Goal: Entertainment & Leisure: Consume media (video, audio)

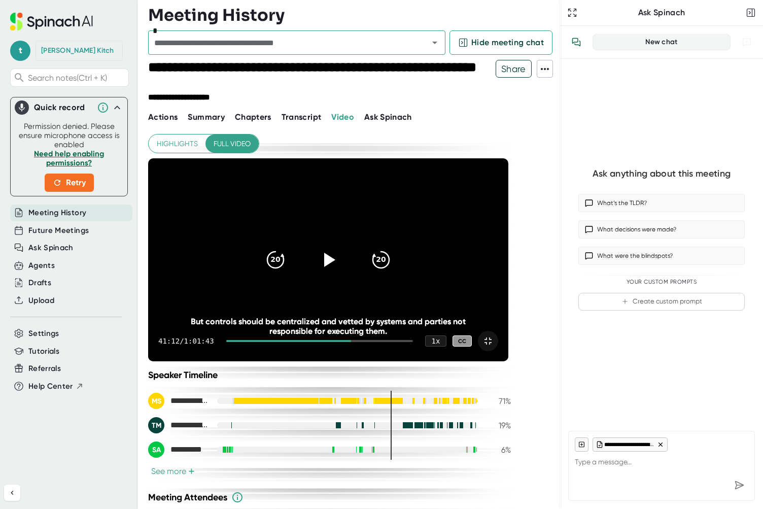
click at [492, 344] on icon at bounding box center [487, 340] width 7 height 7
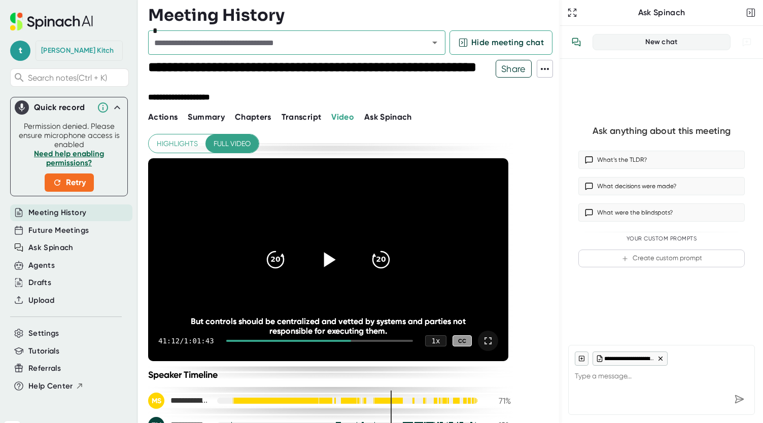
click at [328, 261] on icon at bounding box center [330, 259] width 12 height 15
click at [328, 261] on icon at bounding box center [328, 259] width 25 height 25
click at [329, 268] on icon at bounding box center [328, 259] width 25 height 25
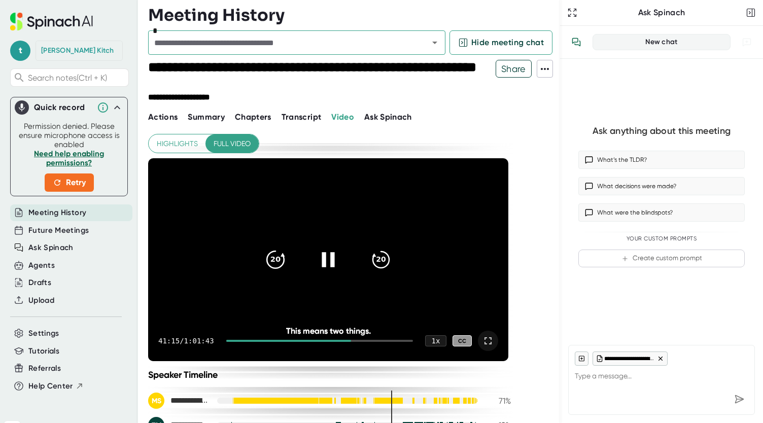
click at [274, 257] on icon "20" at bounding box center [275, 259] width 25 height 25
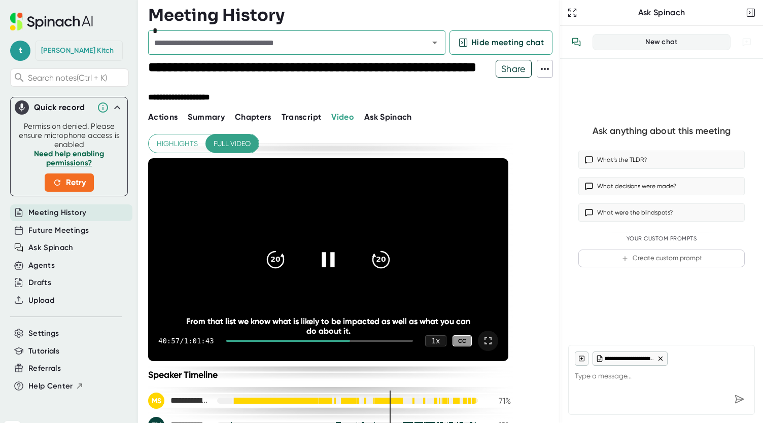
click at [490, 339] on icon at bounding box center [488, 341] width 12 height 12
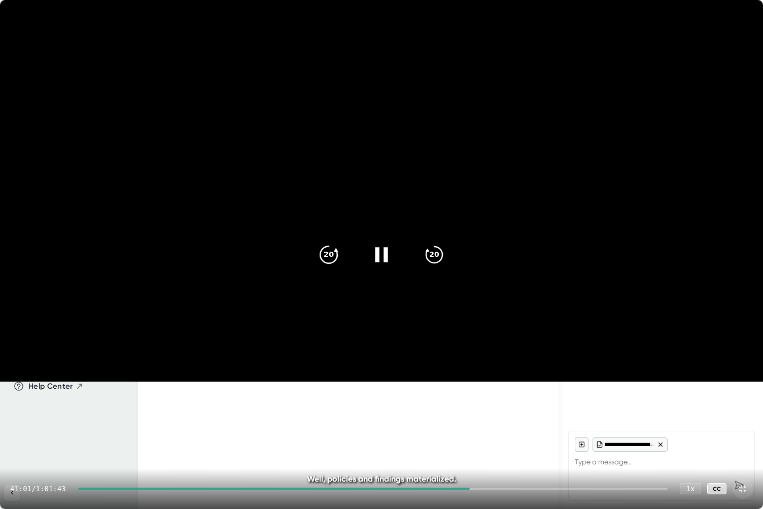
click at [329, 261] on icon "20" at bounding box center [328, 253] width 25 height 25
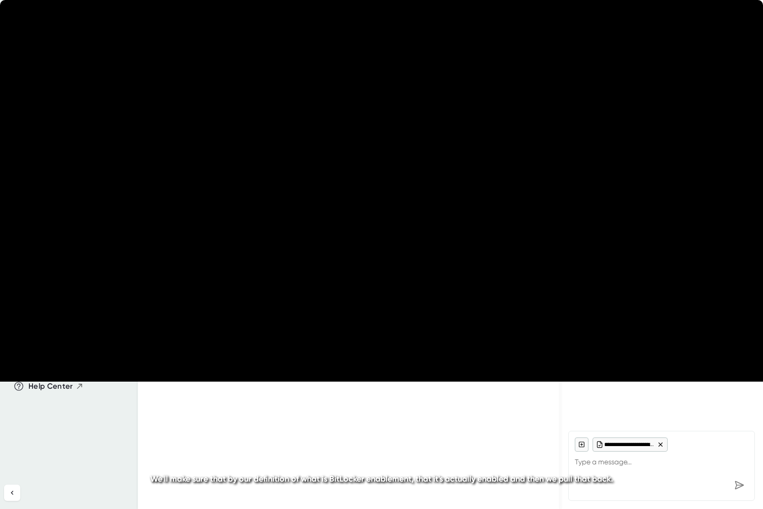
click at [329, 261] on icon "20" at bounding box center [328, 253] width 25 height 25
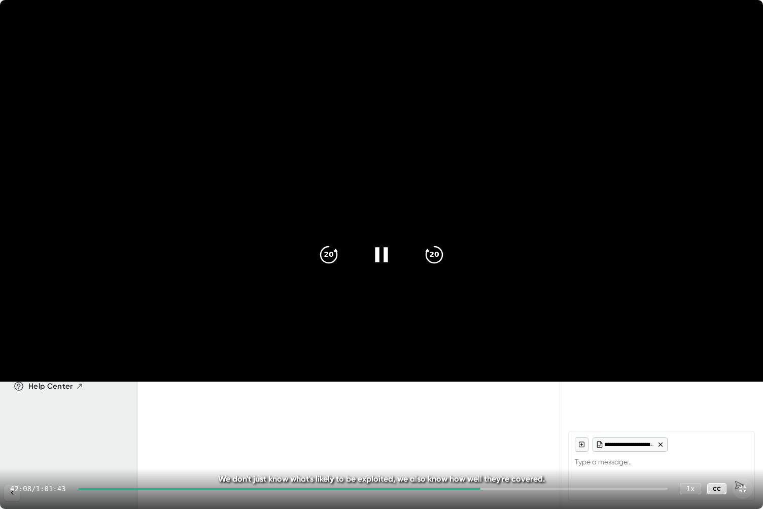
drag, startPoint x: 385, startPoint y: 246, endPoint x: 381, endPoint y: 259, distance: 13.7
click at [381, 259] on icon at bounding box center [381, 253] width 25 height 25
click at [381, 259] on icon at bounding box center [383, 254] width 12 height 15
click at [378, 255] on icon at bounding box center [381, 254] width 13 height 15
click at [384, 249] on icon at bounding box center [381, 253] width 25 height 25
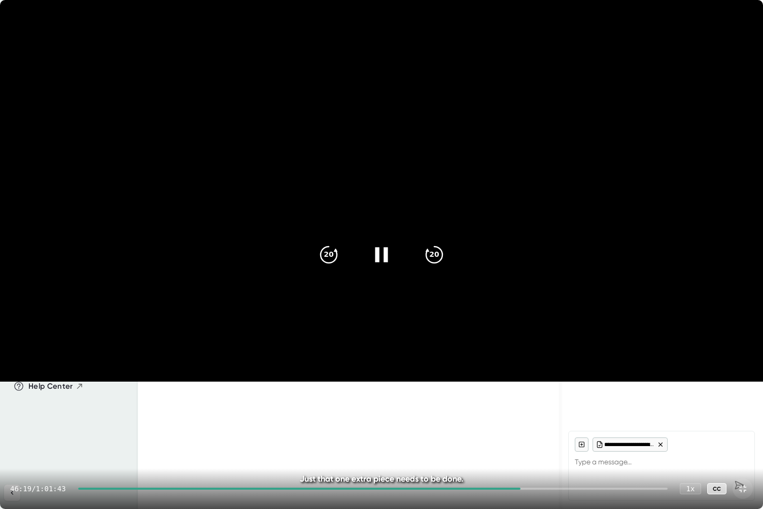
click at [378, 251] on icon at bounding box center [381, 254] width 13 height 15
click at [378, 251] on icon at bounding box center [383, 254] width 12 height 15
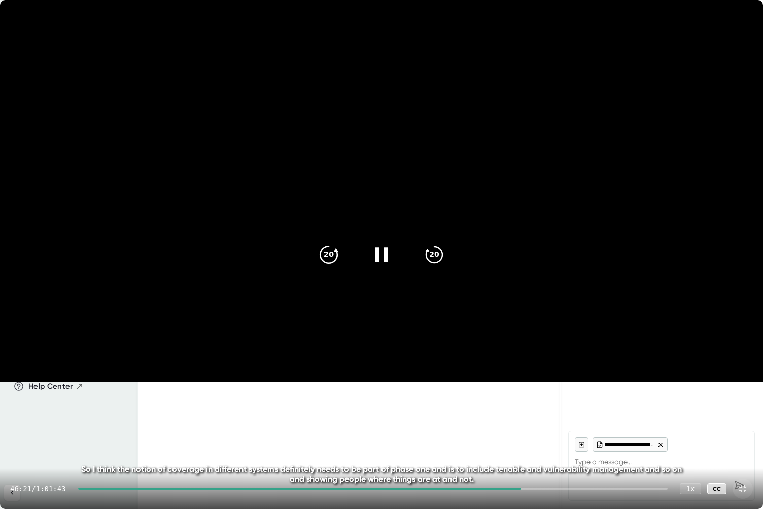
click at [328, 251] on icon "20" at bounding box center [328, 253] width 25 height 25
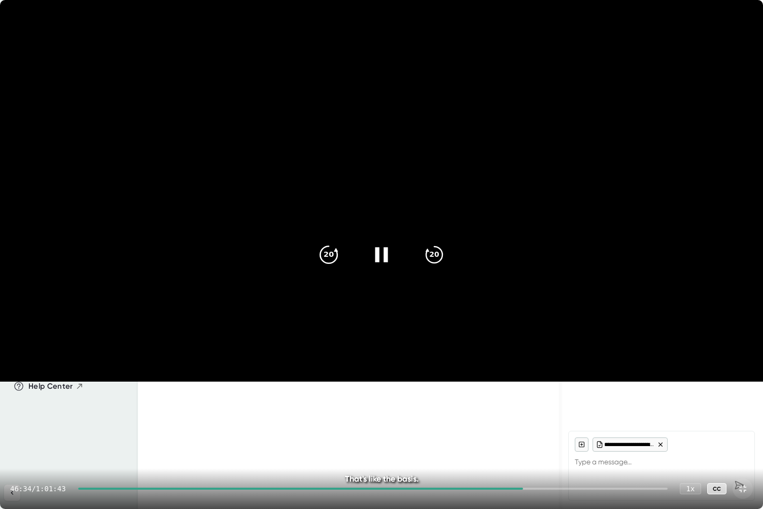
click at [336, 260] on icon "20" at bounding box center [328, 253] width 25 height 25
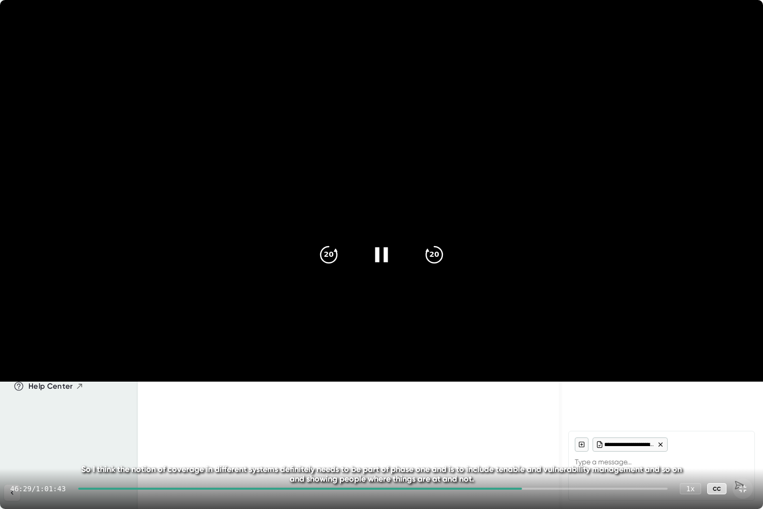
click at [381, 255] on icon at bounding box center [381, 253] width 25 height 25
click at [386, 257] on icon at bounding box center [381, 253] width 25 height 25
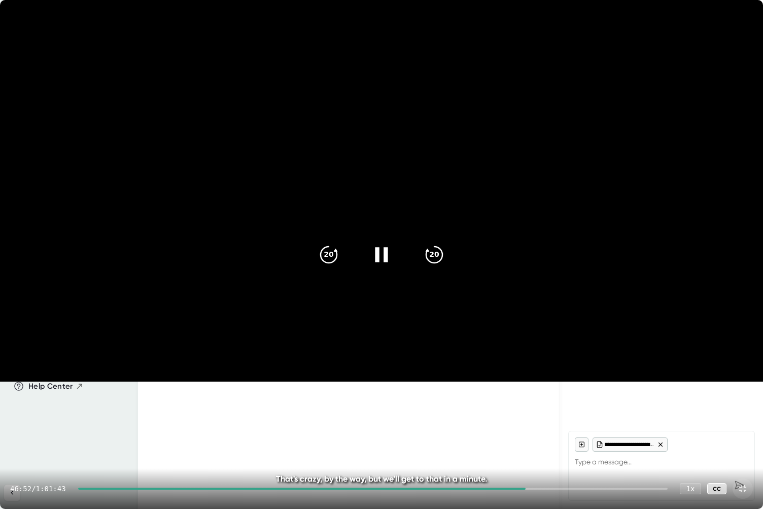
click at [379, 256] on icon at bounding box center [381, 254] width 13 height 15
click at [372, 382] on video at bounding box center [381, 191] width 763 height 382
click at [378, 250] on icon at bounding box center [383, 254] width 12 height 15
click at [326, 251] on icon "20" at bounding box center [328, 253] width 25 height 25
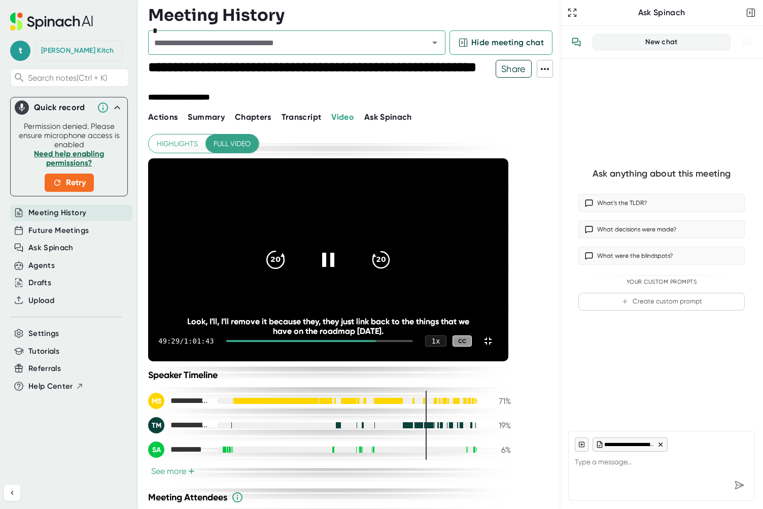
click at [288, 254] on icon "20" at bounding box center [275, 259] width 25 height 25
click at [288, 250] on icon "20" at bounding box center [275, 259] width 25 height 25
click at [288, 247] on icon "20" at bounding box center [275, 259] width 25 height 25
click at [288, 253] on icon "20" at bounding box center [275, 259] width 25 height 25
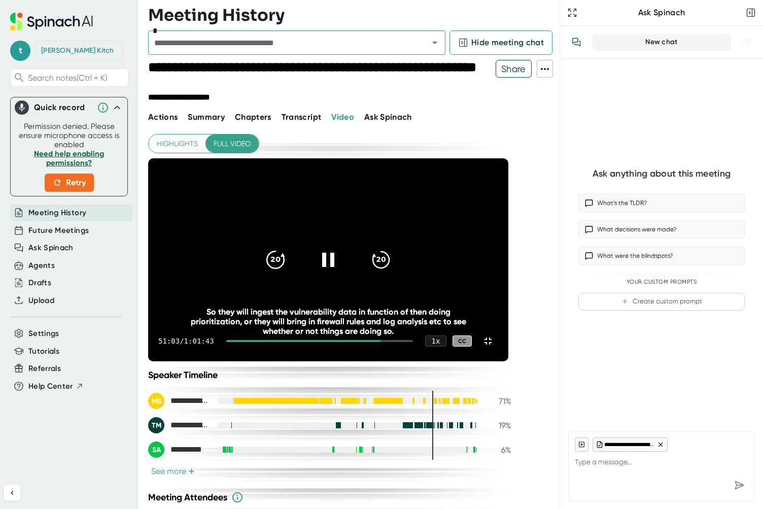
click at [288, 256] on icon "20" at bounding box center [275, 259] width 25 height 25
click at [341, 255] on icon at bounding box center [328, 259] width 25 height 25
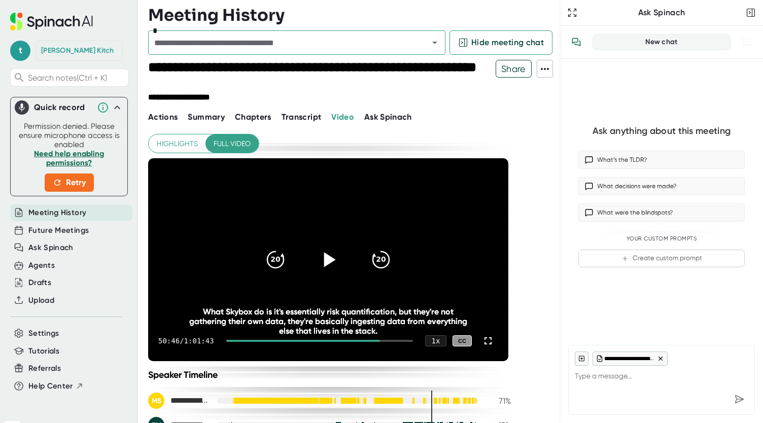
click at [325, 259] on icon at bounding box center [330, 259] width 12 height 15
click at [487, 341] on icon at bounding box center [488, 341] width 12 height 12
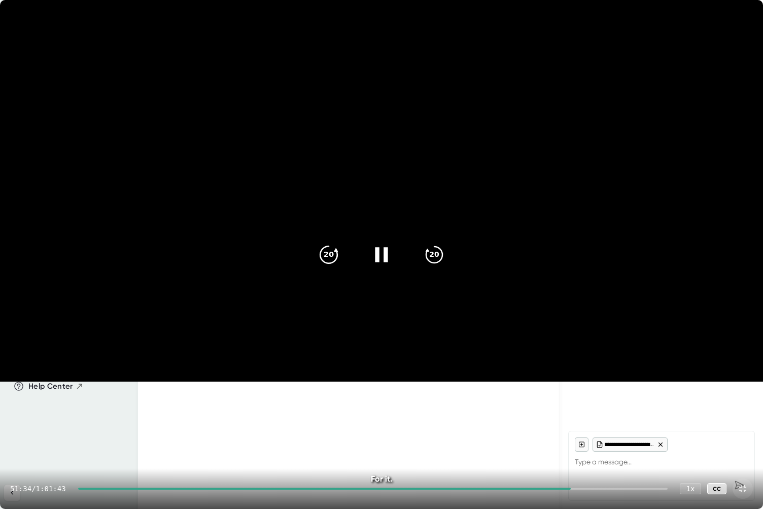
click at [330, 261] on icon "20" at bounding box center [328, 253] width 25 height 25
click at [375, 257] on icon at bounding box center [381, 254] width 13 height 15
click at [375, 257] on icon at bounding box center [381, 253] width 25 height 25
click at [377, 251] on icon at bounding box center [381, 254] width 13 height 15
click at [377, 251] on icon at bounding box center [383, 254] width 12 height 15
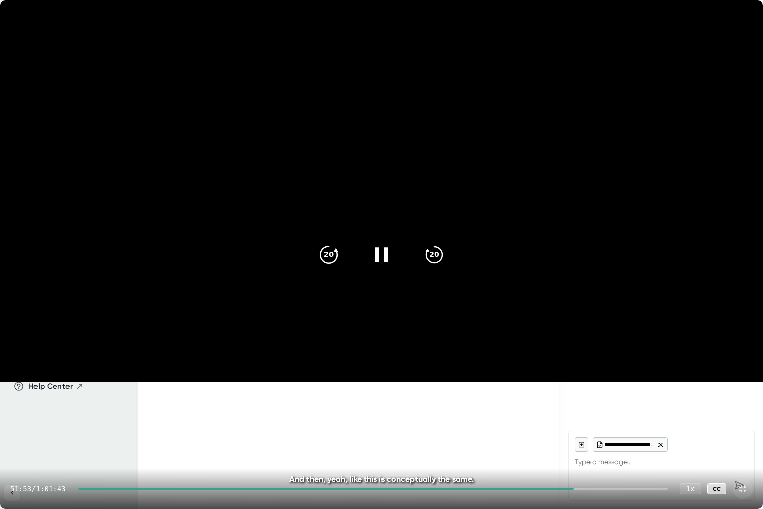
click at [327, 244] on icon "20" at bounding box center [328, 253] width 25 height 25
click at [330, 252] on icon "20" at bounding box center [328, 253] width 25 height 25
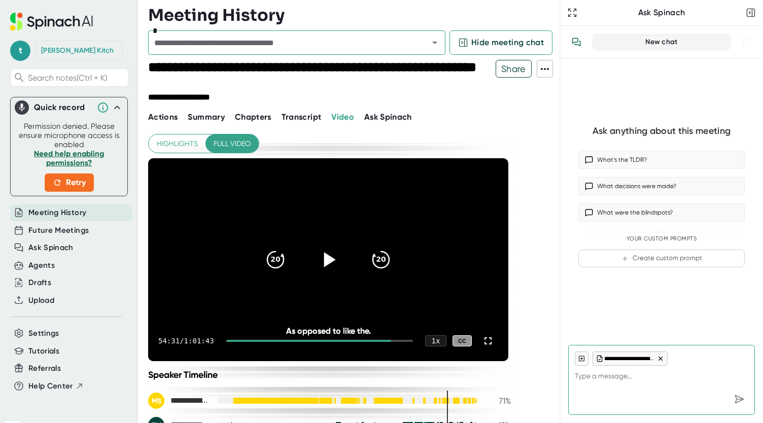
click at [331, 261] on icon at bounding box center [330, 259] width 12 height 15
click at [328, 255] on icon at bounding box center [328, 259] width 25 height 25
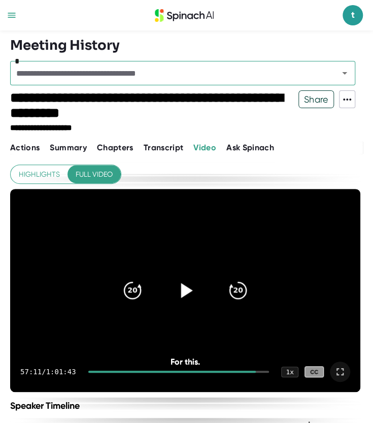
click at [341, 369] on icon at bounding box center [340, 371] width 12 height 12
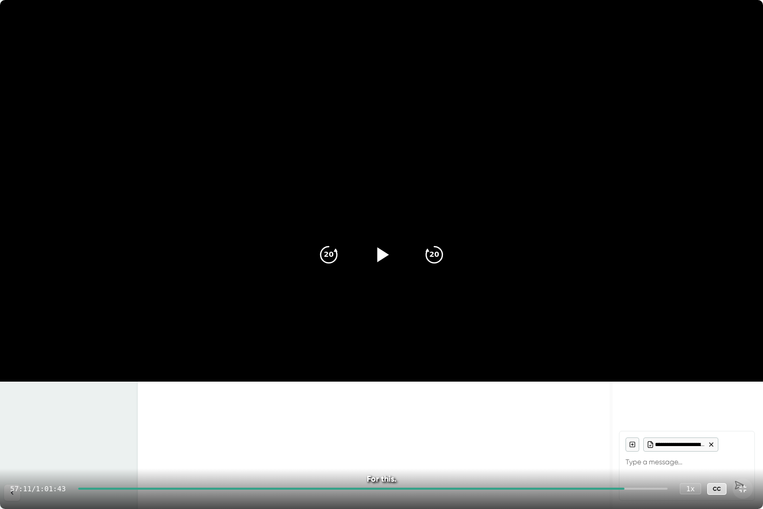
click at [378, 258] on icon at bounding box center [383, 254] width 12 height 15
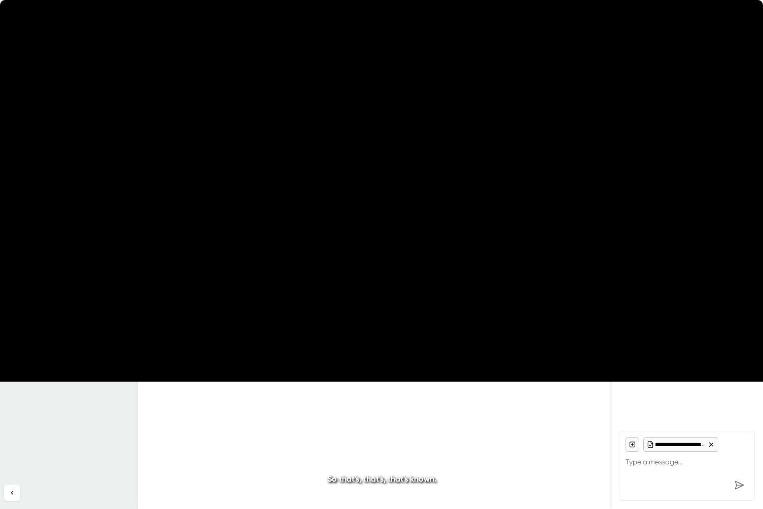
click at [289, 366] on video at bounding box center [381, 191] width 763 height 382
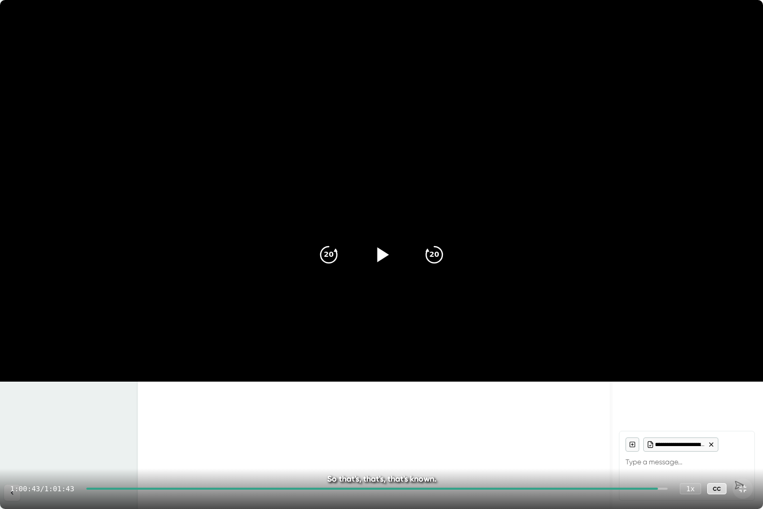
click at [289, 366] on video at bounding box center [381, 191] width 763 height 382
click at [385, 247] on icon at bounding box center [381, 253] width 25 height 25
click at [742, 487] on icon at bounding box center [742, 488] width 7 height 7
type textarea "x"
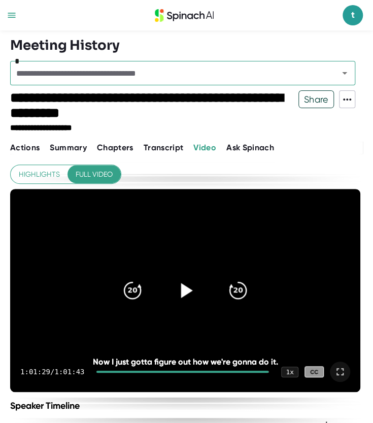
click at [185, 291] on icon at bounding box center [187, 290] width 12 height 15
click at [133, 294] on icon "20" at bounding box center [132, 290] width 25 height 25
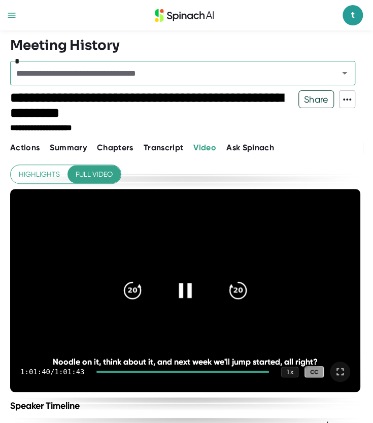
click at [196, 371] on div at bounding box center [182, 371] width 172 height 2
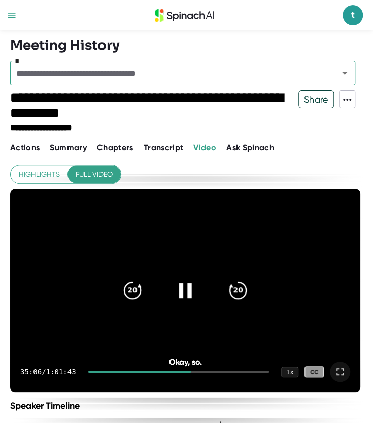
click at [186, 295] on icon at bounding box center [184, 290] width 25 height 25
